Goal: Task Accomplishment & Management: Manage account settings

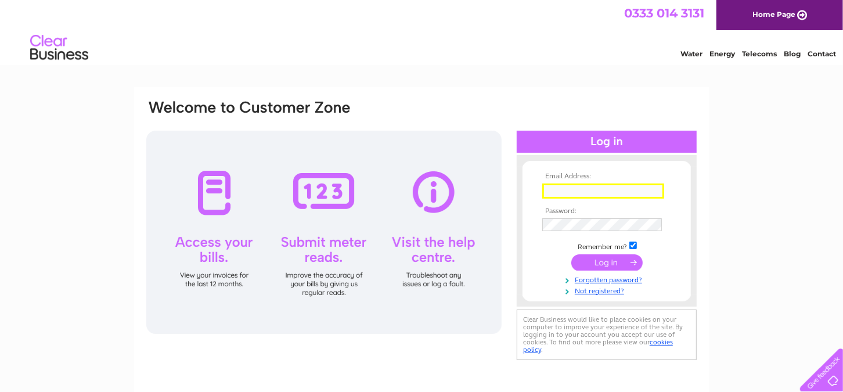
drag, startPoint x: 0, startPoint y: 0, endPoint x: 596, endPoint y: 188, distance: 624.5
click at [596, 188] on input "text" at bounding box center [603, 190] width 122 height 15
click at [596, 188] on input "text" at bounding box center [602, 190] width 121 height 14
type input "accounts.payable@yaskawa.eu.com"
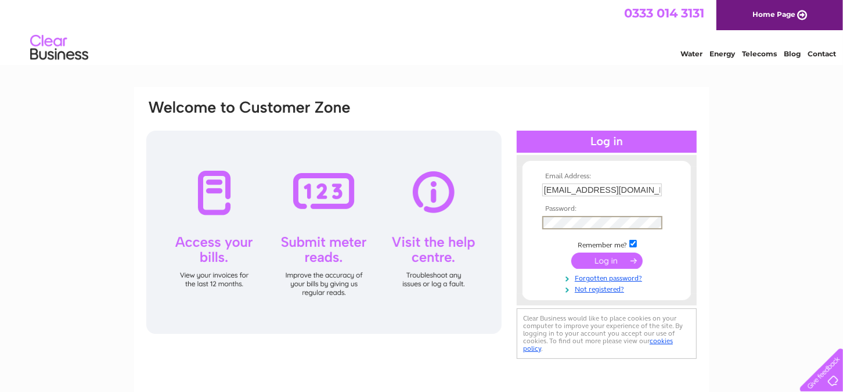
click at [571, 253] on input "submit" at bounding box center [606, 261] width 71 height 16
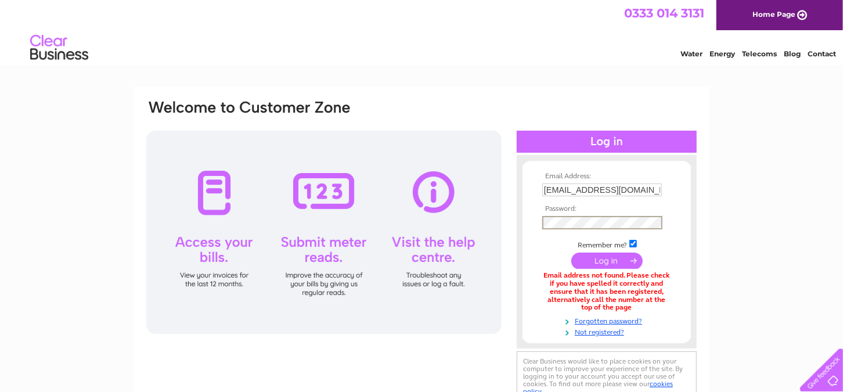
click at [571, 253] on input "submit" at bounding box center [606, 261] width 71 height 16
click at [557, 196] on input "accounts.payable@yaskawa.eu.com" at bounding box center [602, 190] width 121 height 14
drag, startPoint x: 542, startPoint y: 190, endPoint x: 846, endPoint y: 197, distance: 303.7
click at [842, 197] on html "Email Address: accounts.payable@yaskawa.eu.com Password:" at bounding box center [421, 312] width 843 height 624
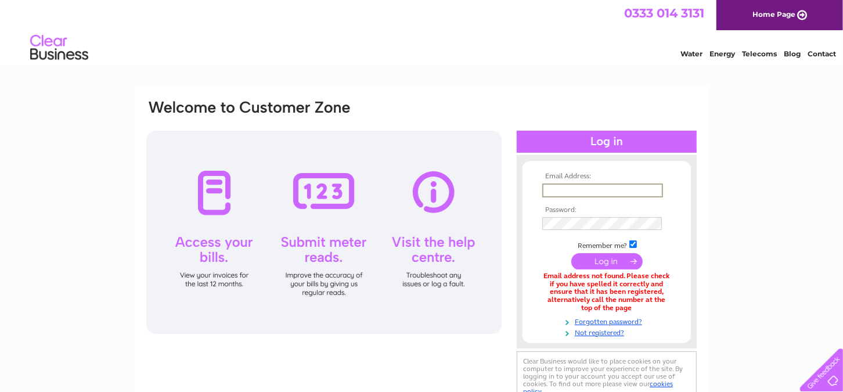
scroll to position [0, 0]
click at [633, 192] on input "text" at bounding box center [602, 190] width 121 height 14
type input "tdickson@yaskawa.co.uk"
click at [571, 253] on input "submit" at bounding box center [606, 261] width 71 height 16
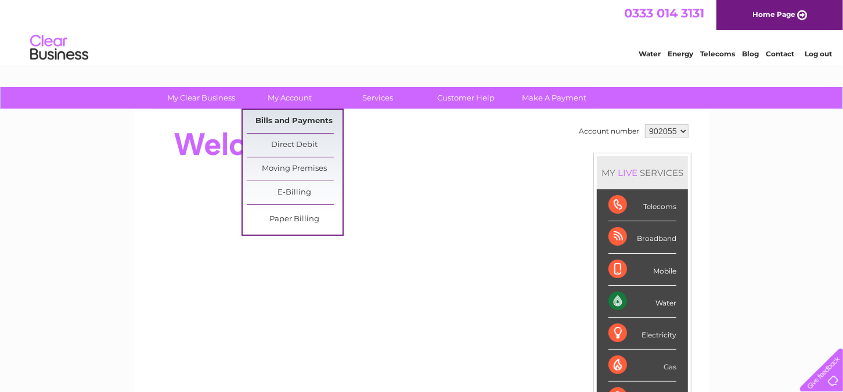
click at [282, 124] on link "Bills and Payments" at bounding box center [295, 121] width 96 height 23
